Goal: Task Accomplishment & Management: Use online tool/utility

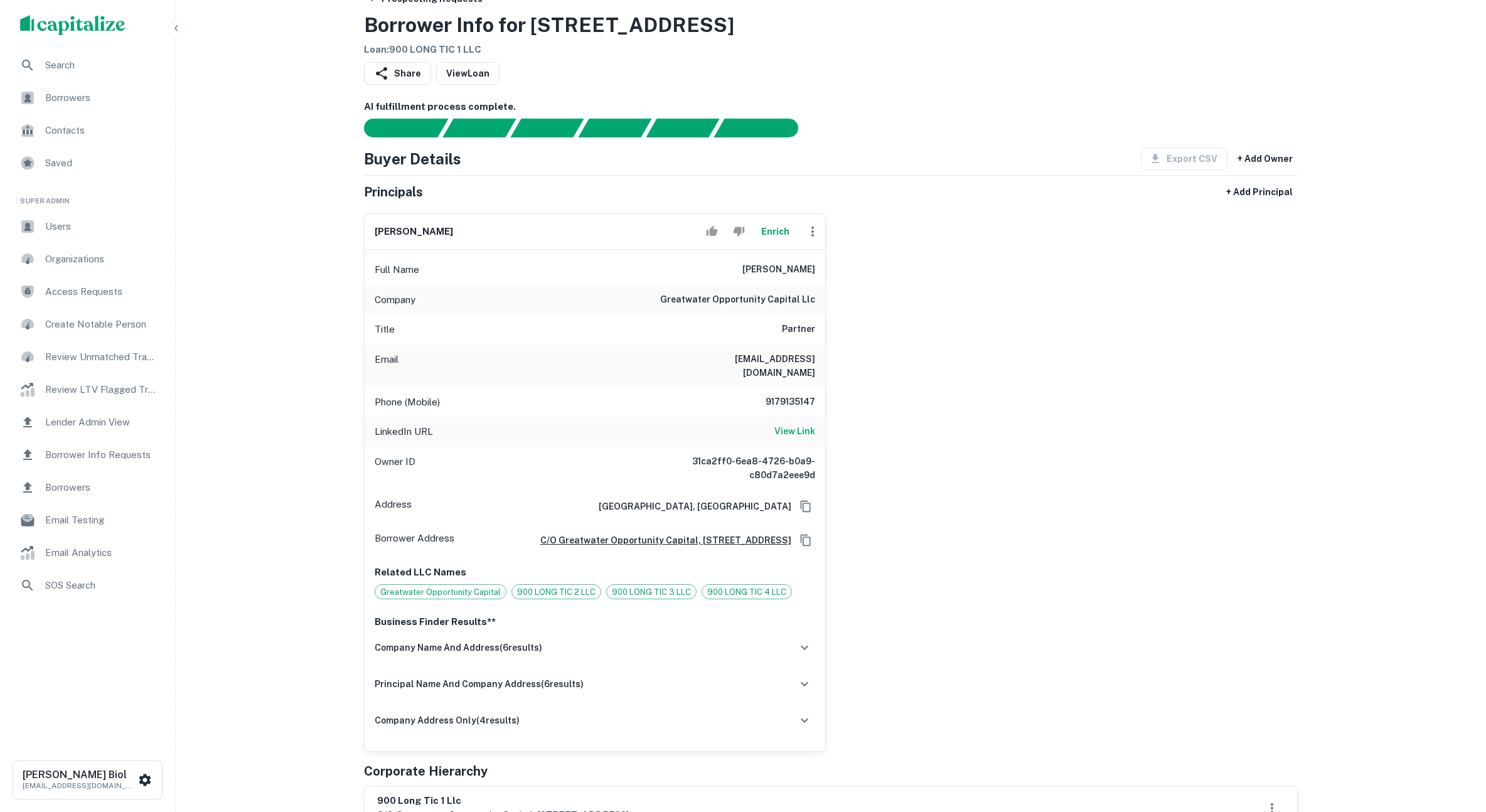
scroll to position [102, 0]
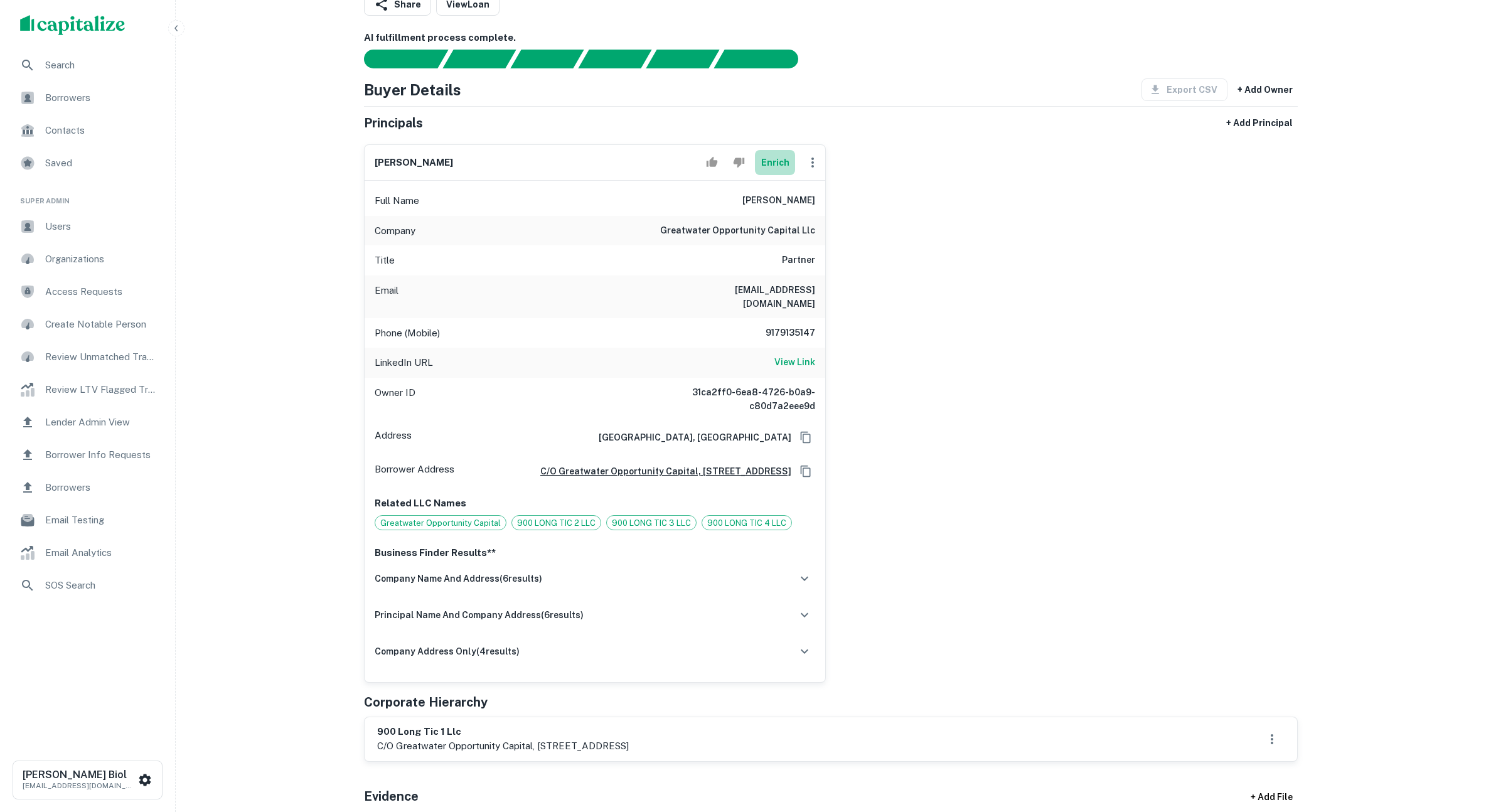
click at [780, 165] on button "Enrich" at bounding box center [775, 163] width 40 height 25
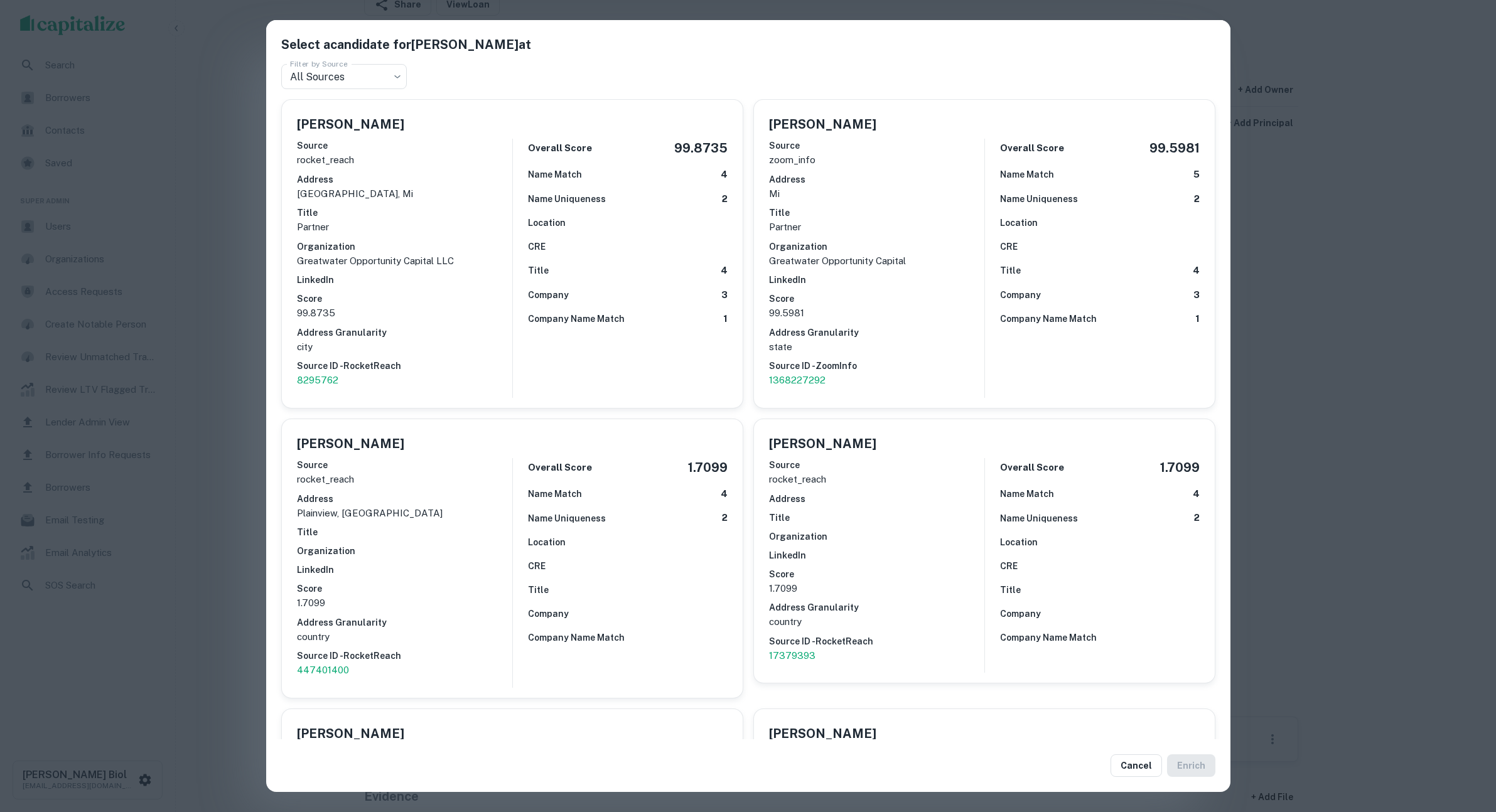
click at [173, 350] on div "Select a candidate for [PERSON_NAME] at Filter by Source All Sources *** Filter…" at bounding box center [748, 406] width 1496 height 812
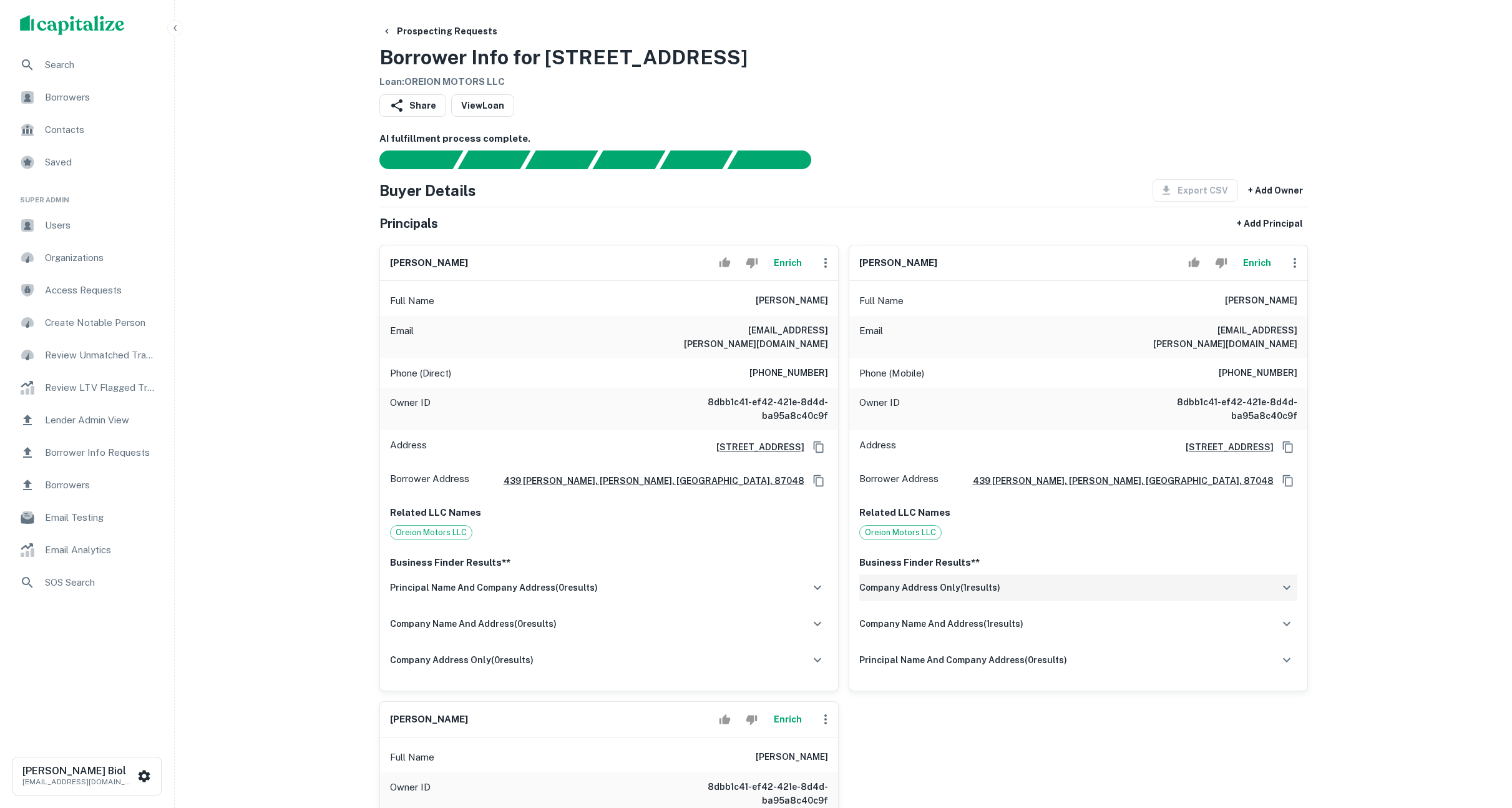
click at [1042, 581] on div "company address only ( 1 results)" at bounding box center [1078, 587] width 438 height 26
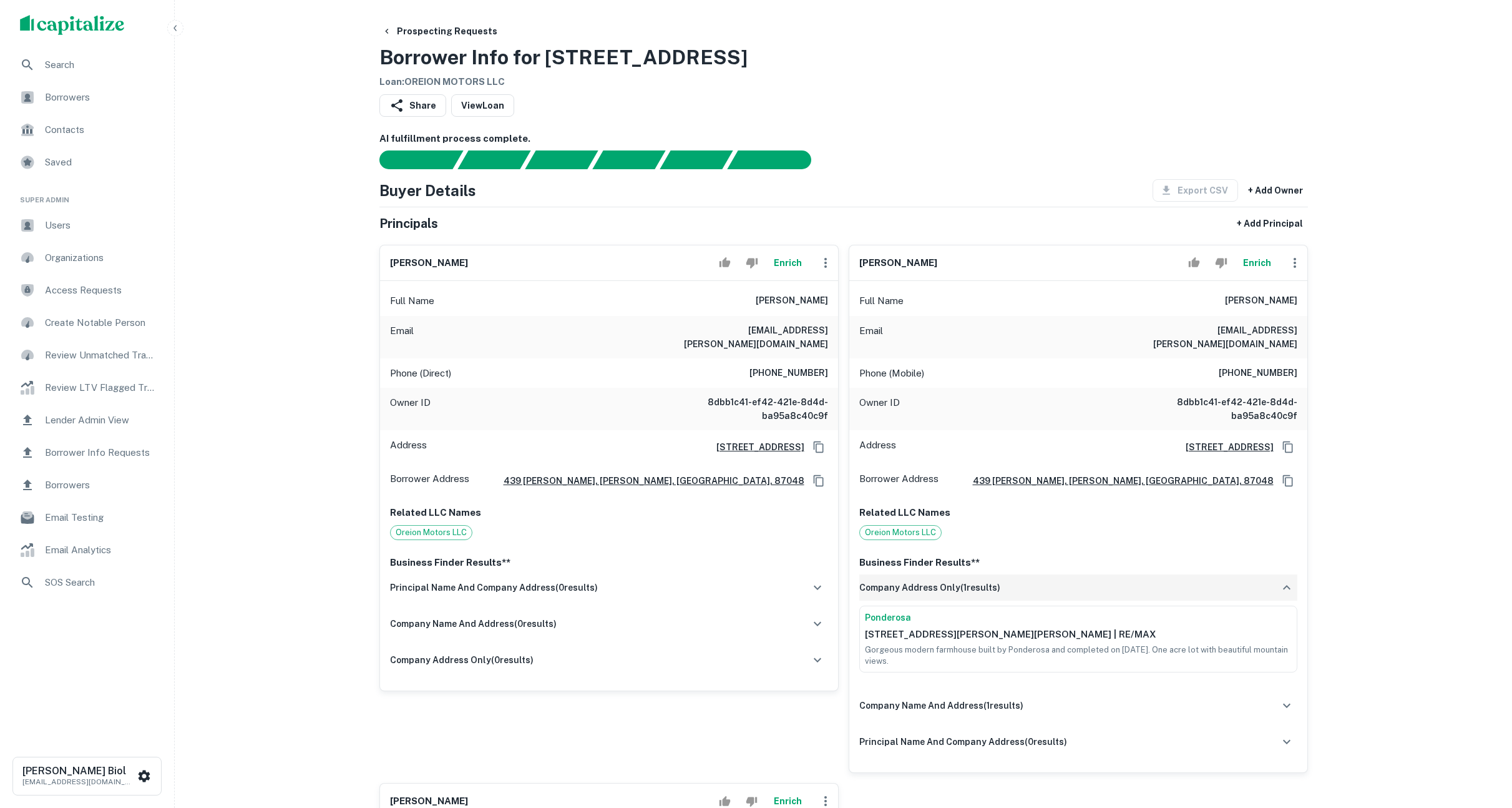
click at [1042, 581] on div "company address only ( 1 results)" at bounding box center [1078, 587] width 438 height 26
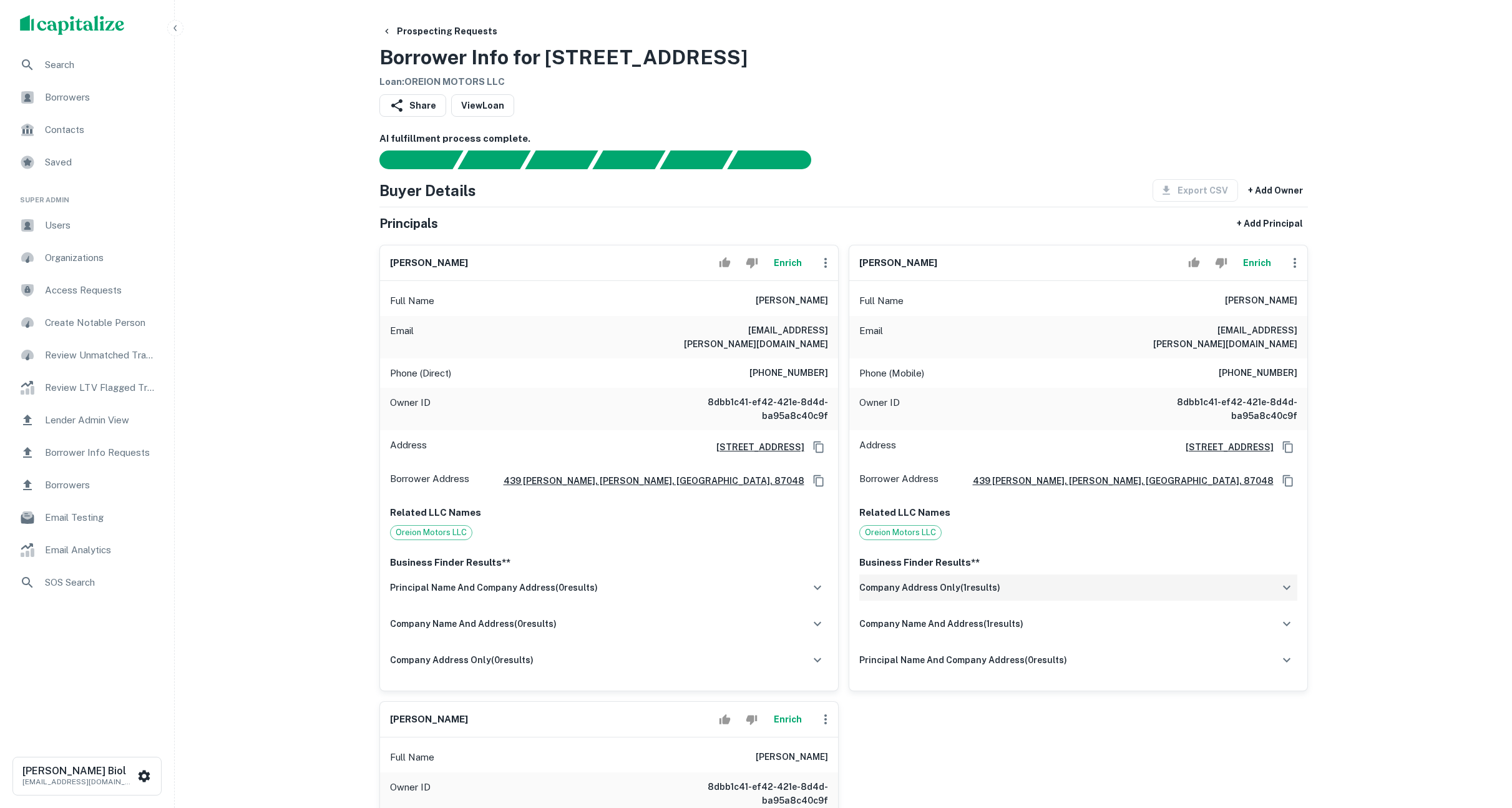
click at [1042, 581] on div "company address only ( 1 results)" at bounding box center [1078, 587] width 438 height 26
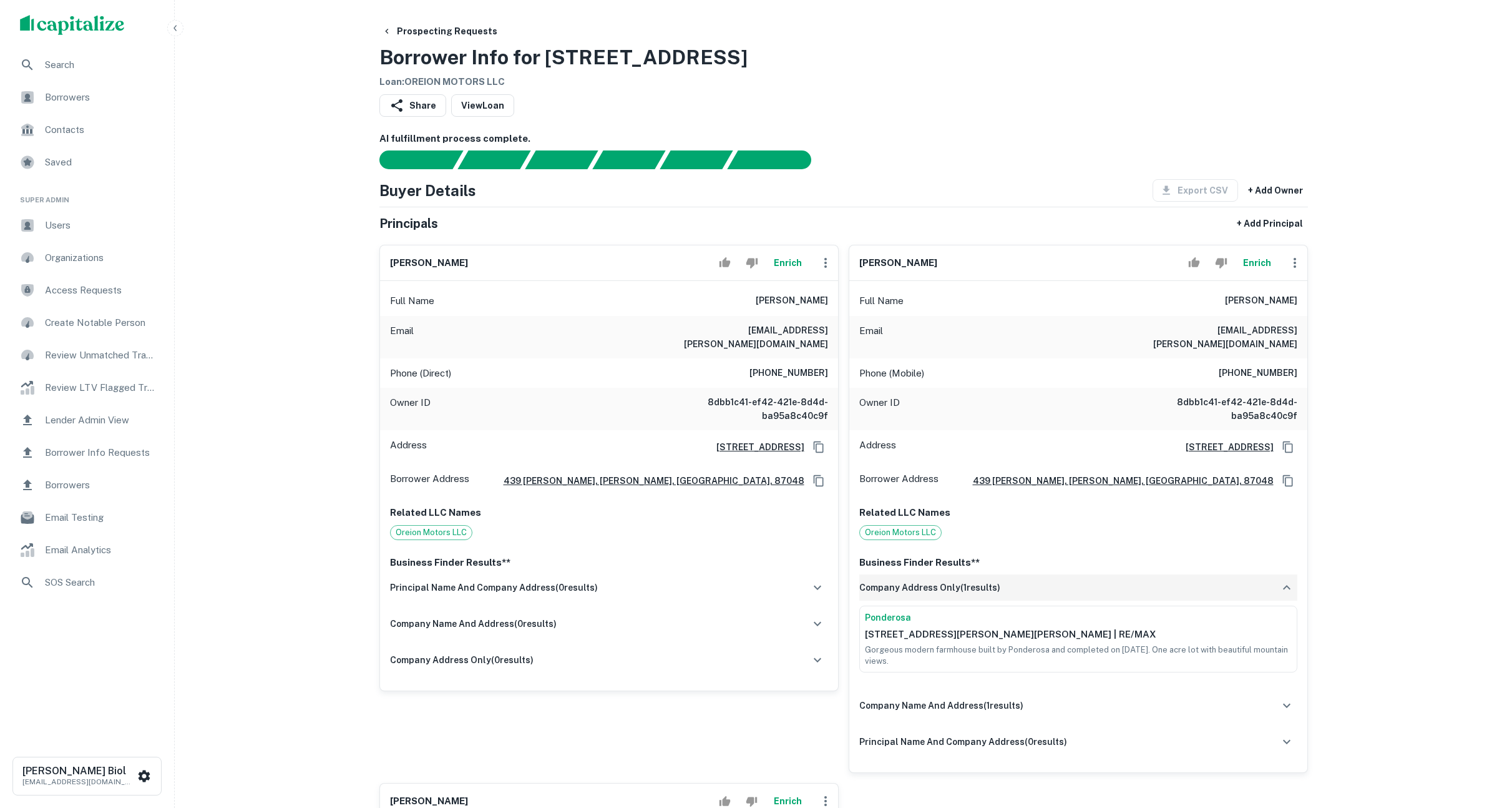
click at [1042, 581] on div "company address only ( 1 results)" at bounding box center [1078, 587] width 438 height 26
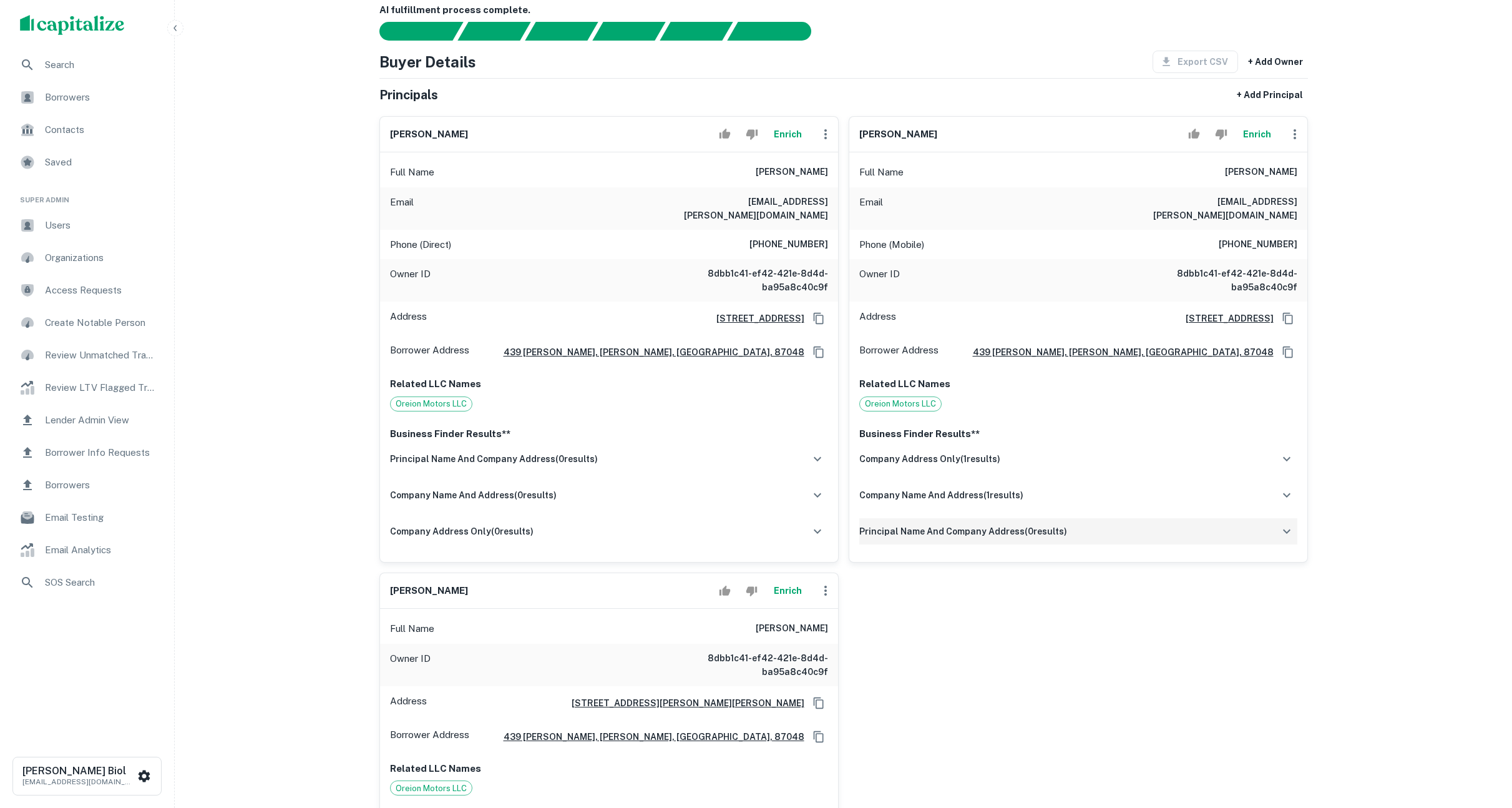
scroll to position [443, 0]
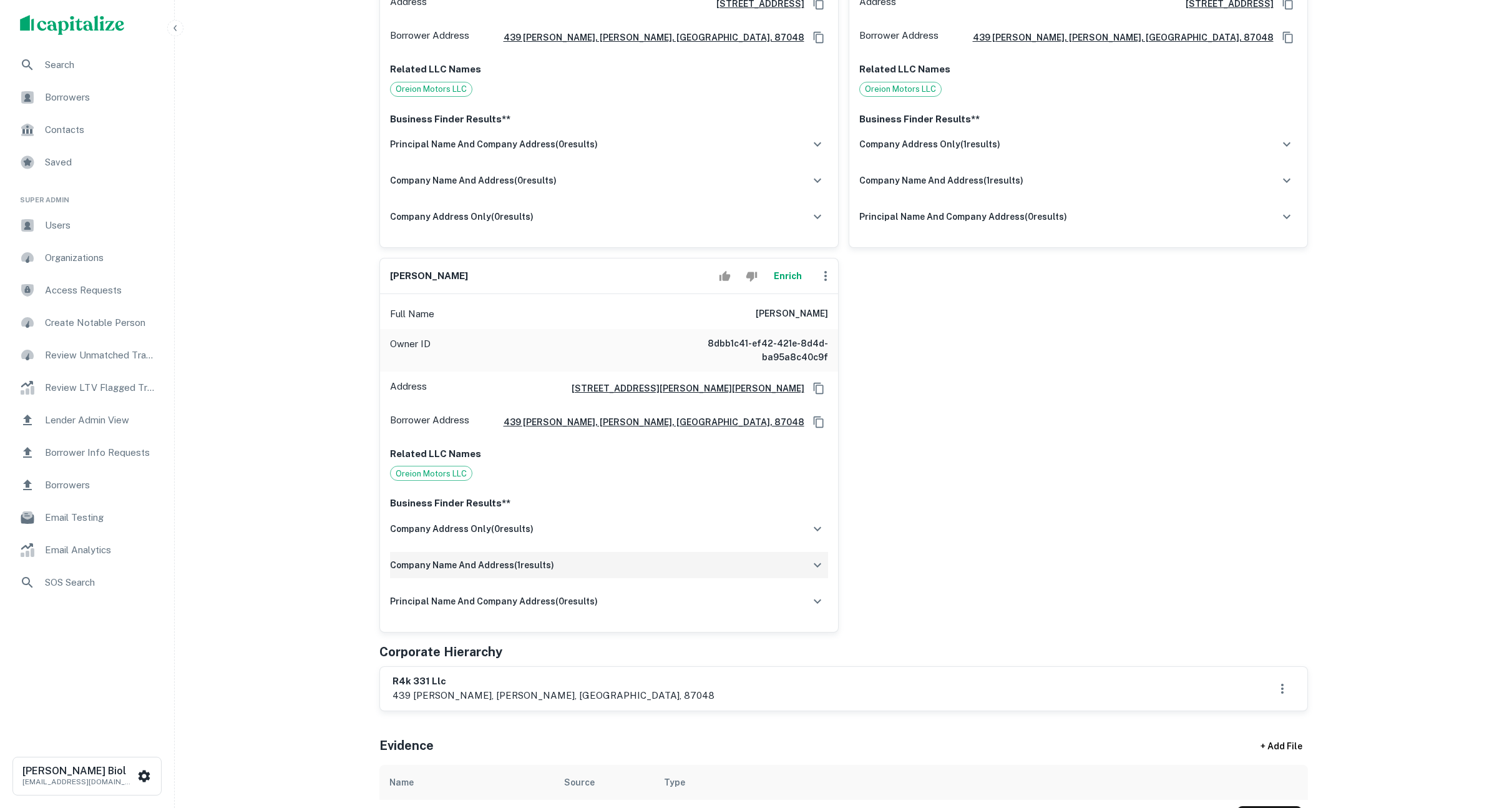
click at [722, 554] on div "company name and address ( 1 results)" at bounding box center [608, 565] width 438 height 26
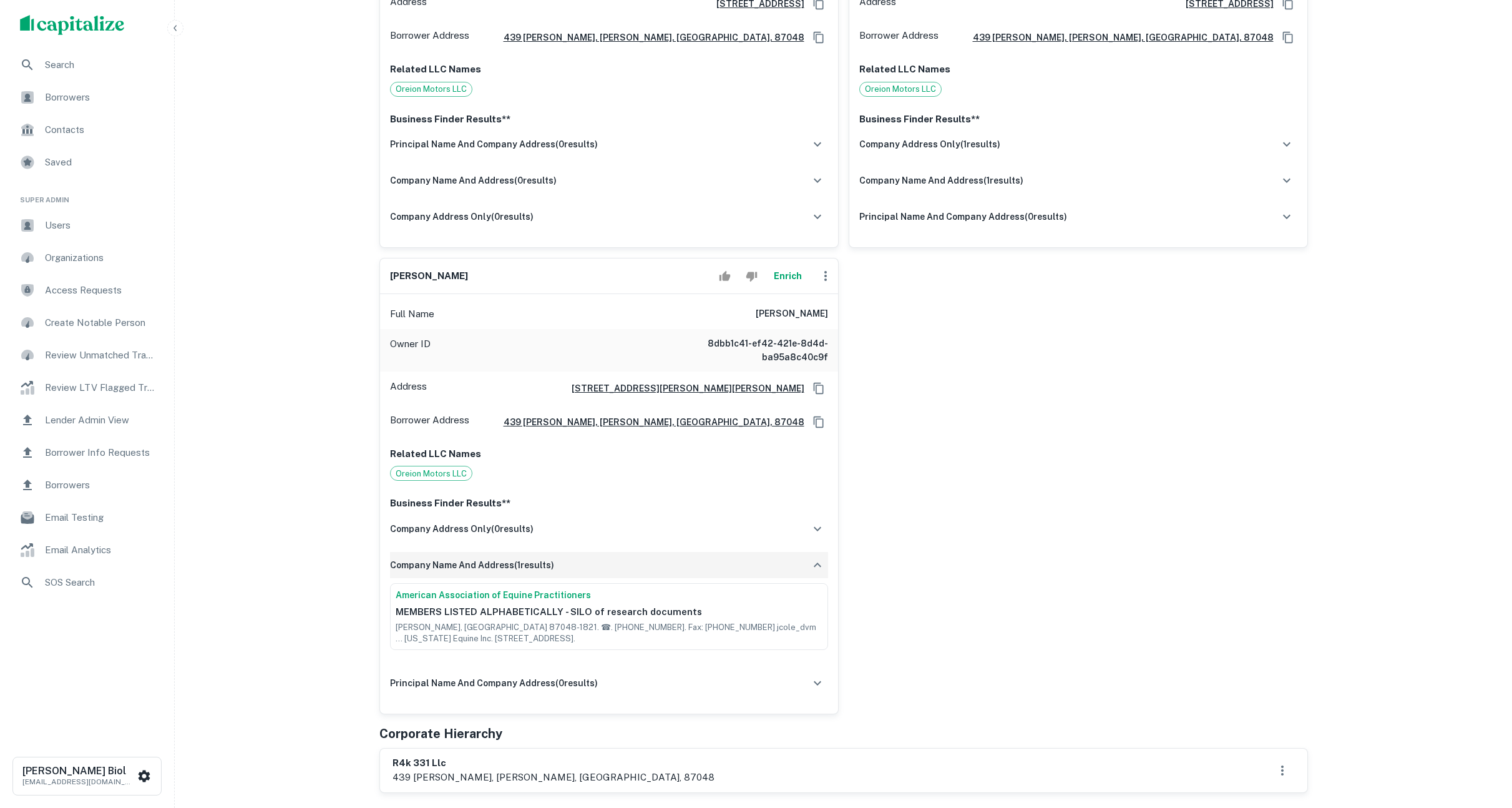
click at [722, 554] on div "company name and address ( 1 results)" at bounding box center [608, 565] width 438 height 26
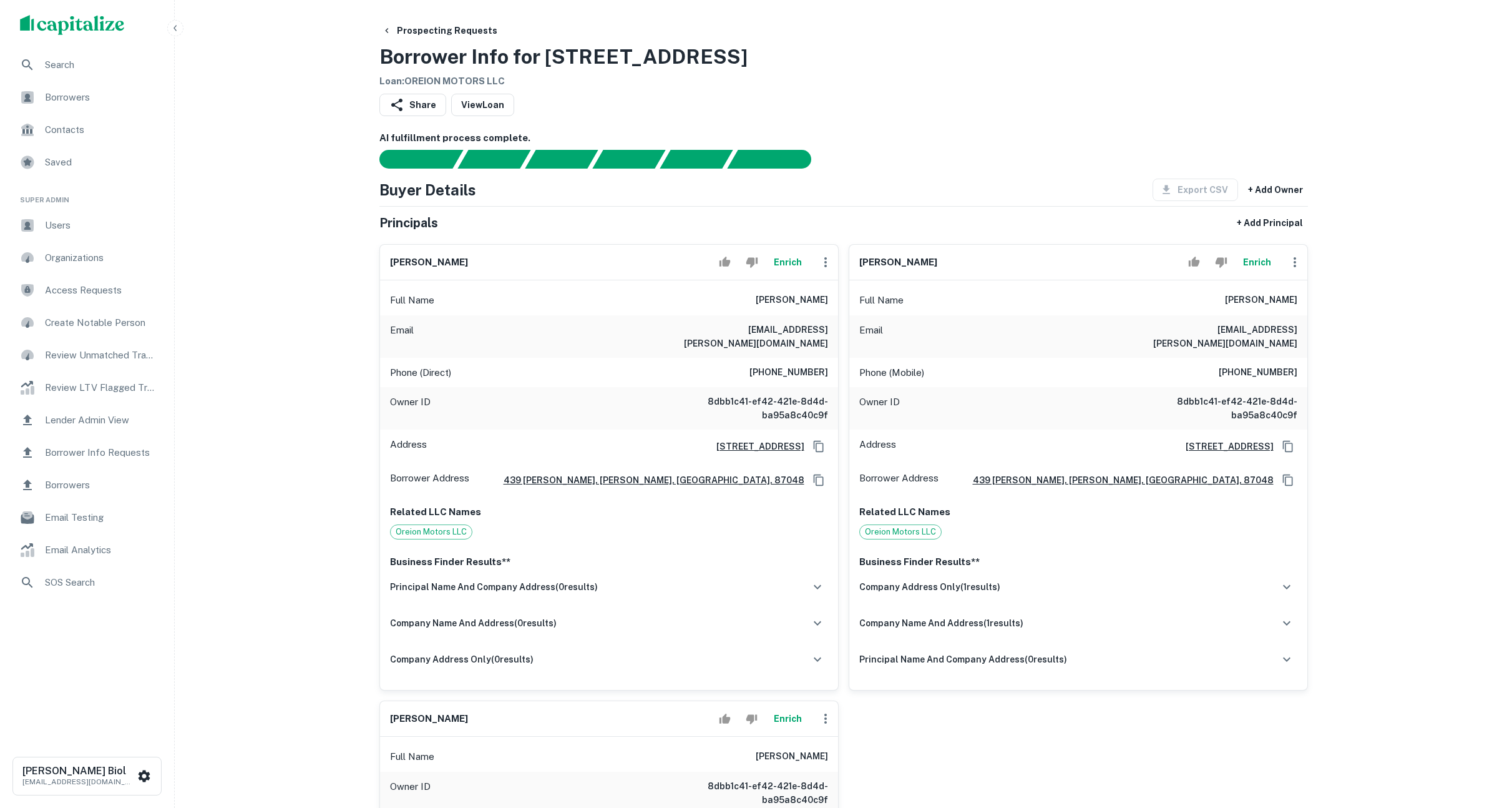
scroll to position [0, 0]
